Goal: Task Accomplishment & Management: Use online tool/utility

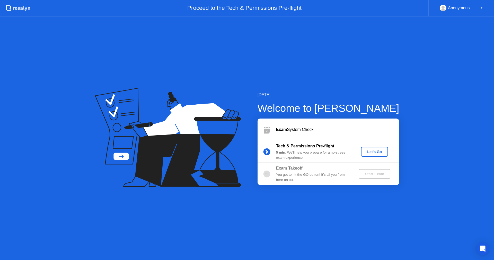
click at [374, 151] on div "Let's Go" at bounding box center [374, 151] width 23 height 4
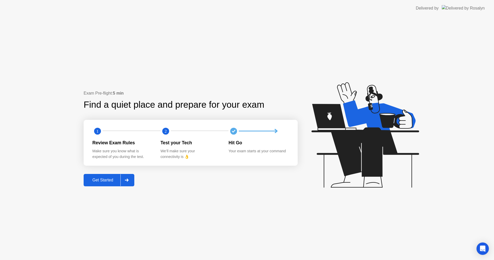
click at [102, 180] on div "Get Started" at bounding box center [102, 179] width 35 height 5
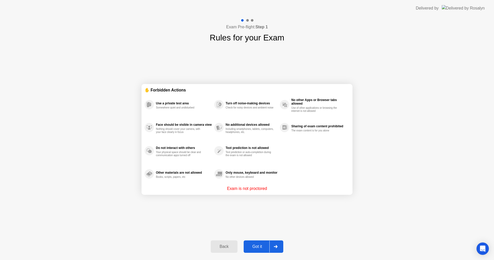
click at [260, 244] on div "Got it" at bounding box center [257, 246] width 24 height 5
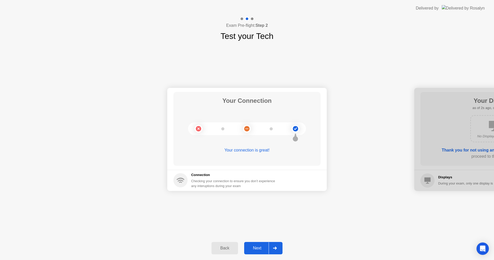
click at [260, 245] on div "Next" at bounding box center [257, 247] width 23 height 5
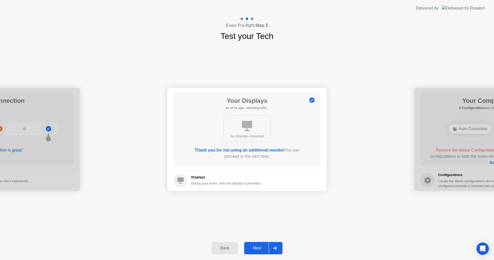
click at [260, 245] on div "Next" at bounding box center [257, 247] width 23 height 5
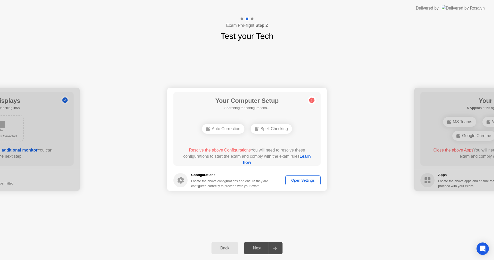
click at [222, 132] on div "Auto Correction" at bounding box center [223, 129] width 42 height 10
click at [272, 128] on div "Spell Checking" at bounding box center [271, 129] width 41 height 10
click at [305, 181] on div "Open Settings" at bounding box center [303, 180] width 32 height 4
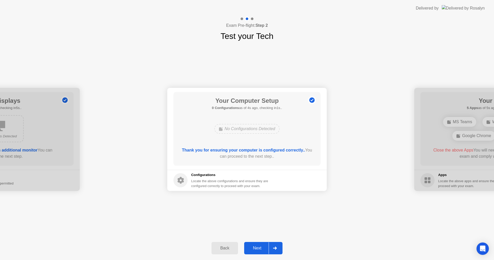
click at [257, 247] on div "Next" at bounding box center [257, 247] width 23 height 5
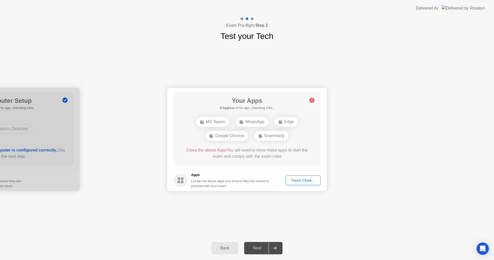
click at [312, 182] on div "Force Close..." at bounding box center [302, 180] width 31 height 4
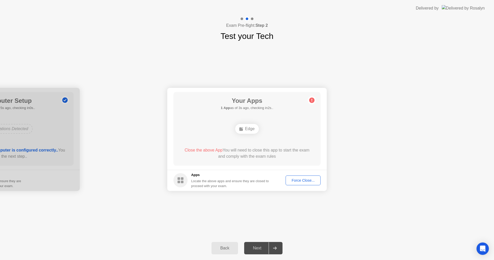
click at [306, 181] on div "Force Close..." at bounding box center [302, 180] width 31 height 4
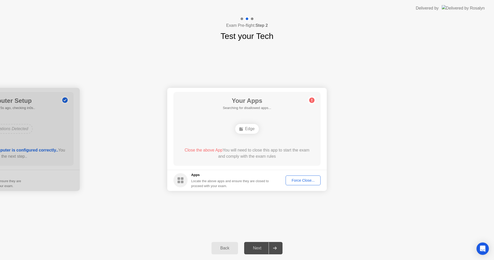
click at [249, 129] on div "Edge" at bounding box center [246, 129] width 23 height 10
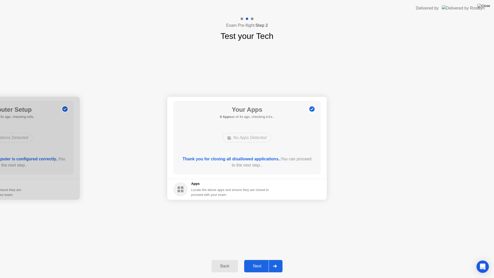
click at [257, 259] on div "Next" at bounding box center [257, 266] width 23 height 5
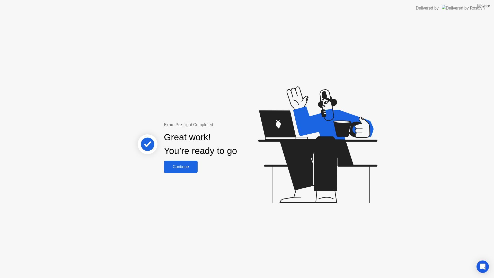
click at [188, 164] on div "Continue" at bounding box center [180, 166] width 31 height 5
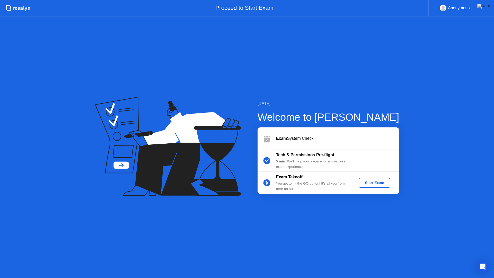
click at [378, 186] on button "Start Exam" at bounding box center [375, 183] width 32 height 10
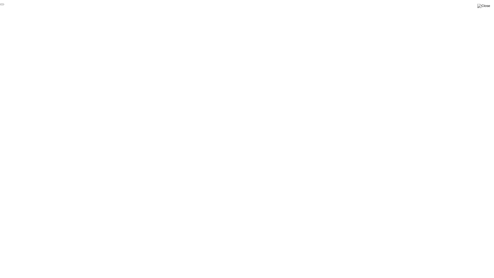
click div "End Proctoring Session"
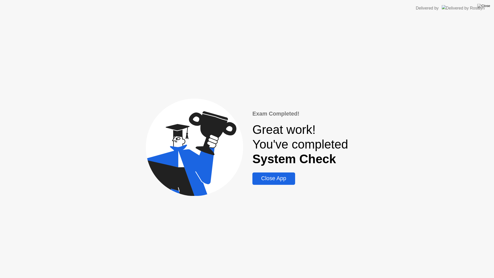
click at [272, 178] on div "Close App" at bounding box center [273, 178] width 39 height 6
